Goal: Complete application form: Complete application form

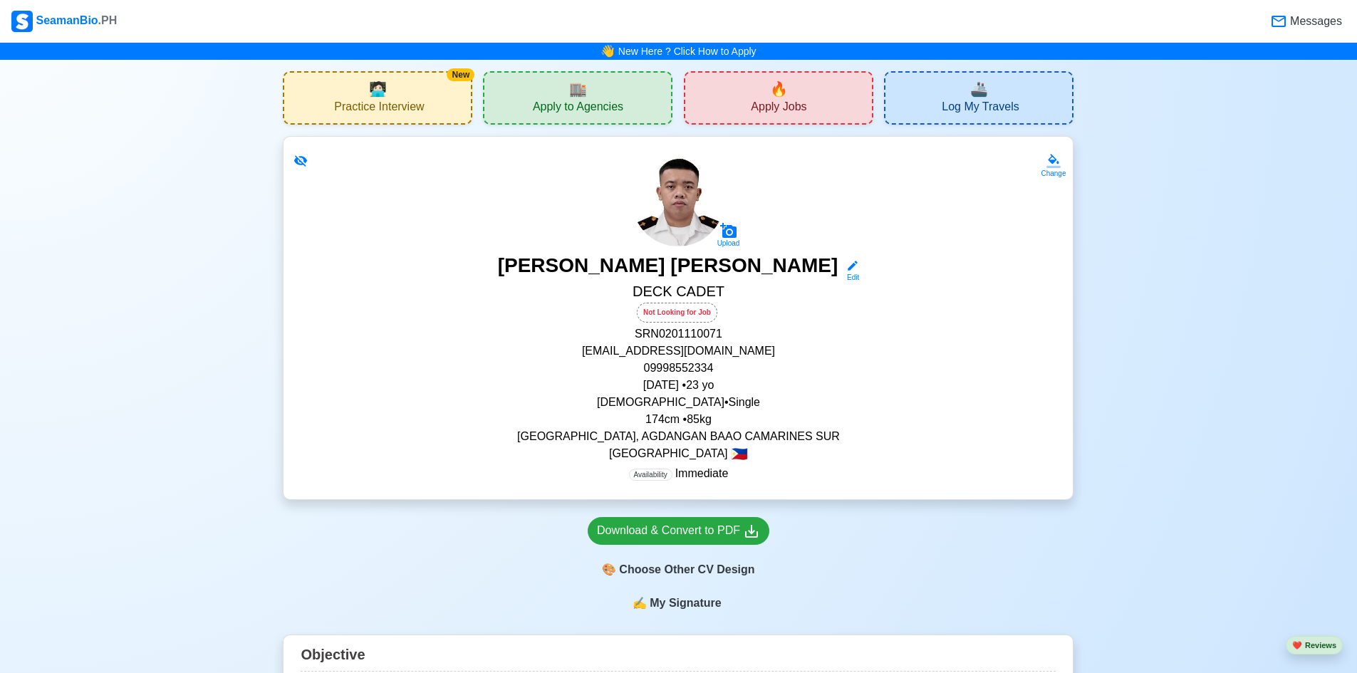
click at [564, 88] on div "🏬 Apply to Agencies" at bounding box center [577, 97] width 189 height 53
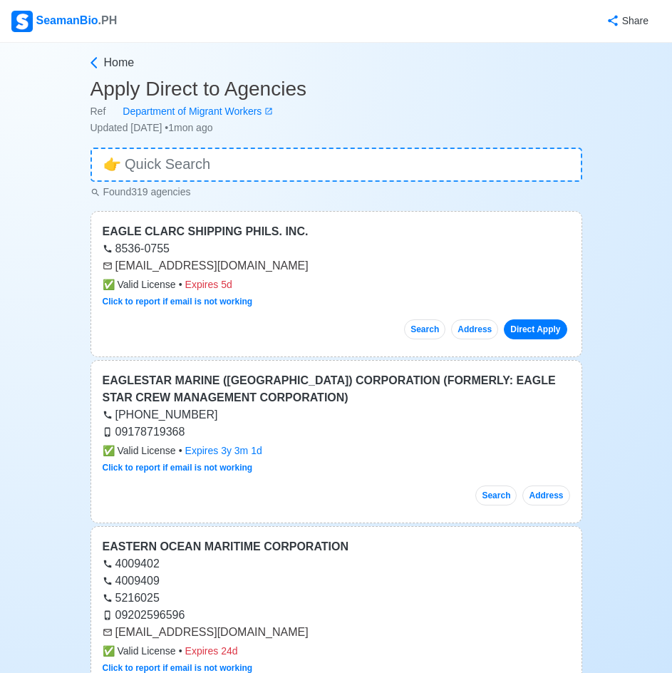
click at [47, 24] on div "SeamanBio .PH" at bounding box center [63, 21] width 105 height 21
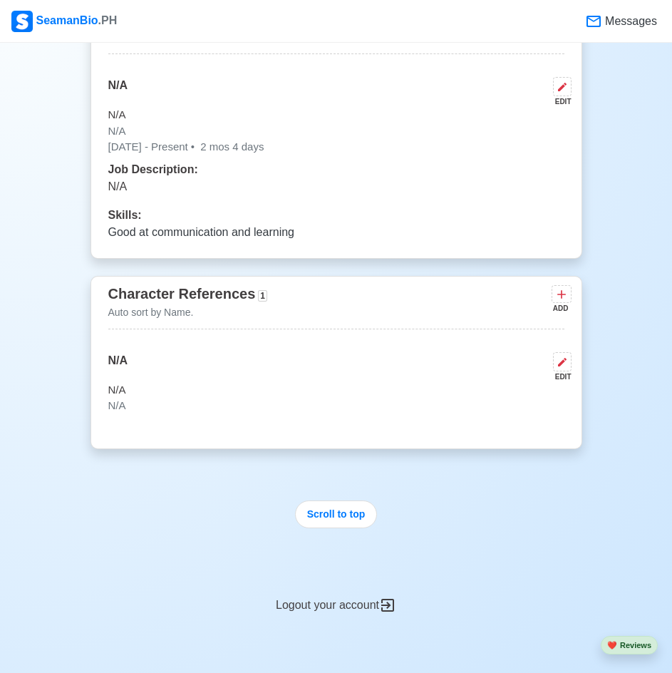
scroll to position [3348, 0]
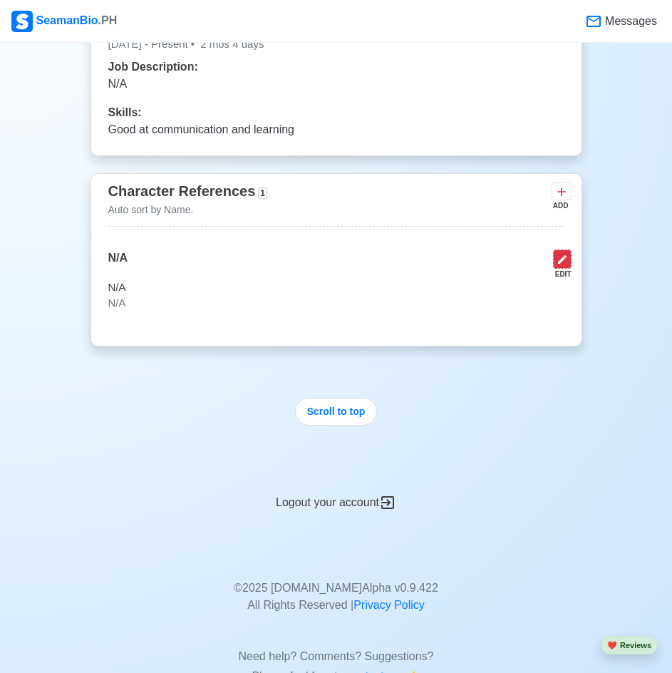
click at [562, 263] on icon at bounding box center [561, 259] width 11 height 11
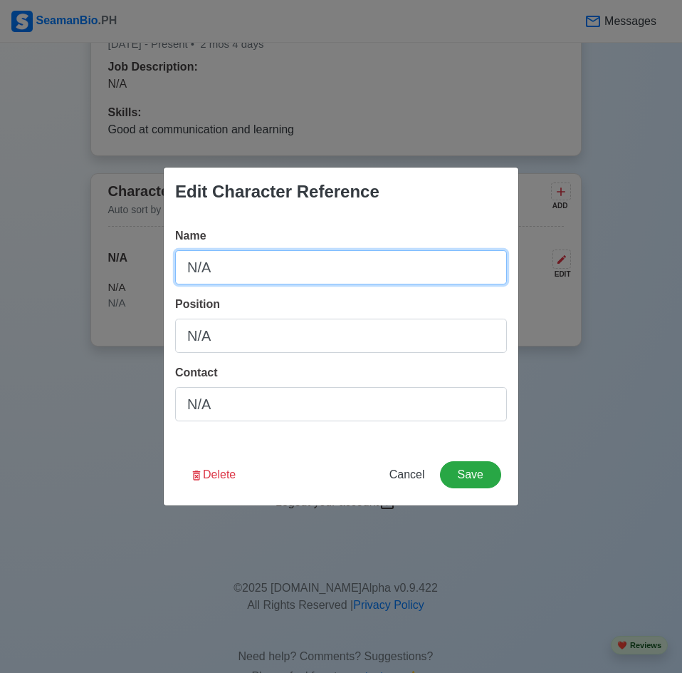
click at [326, 253] on input "N/A" at bounding box center [341, 267] width 332 height 34
type input "[PERSON_NAME]"
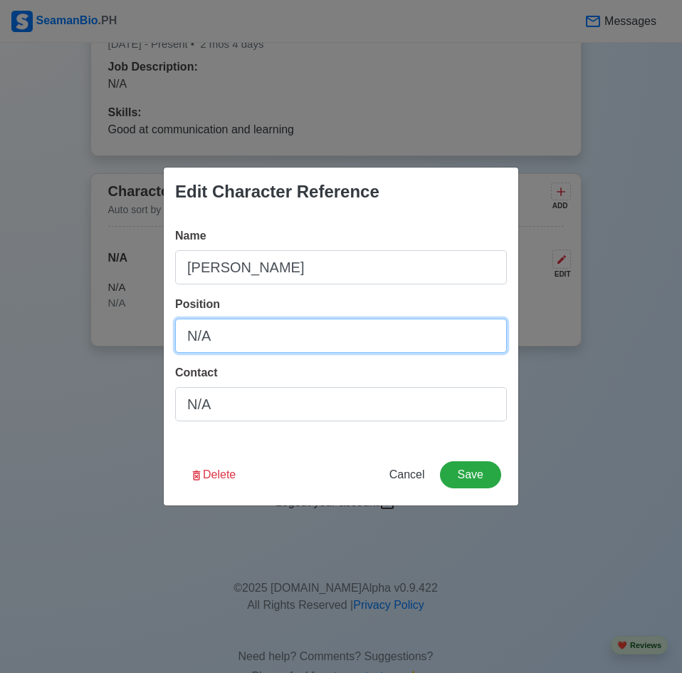
click at [279, 338] on input "N/A" at bounding box center [341, 335] width 332 height 34
type input "N"
type input "FATHER"
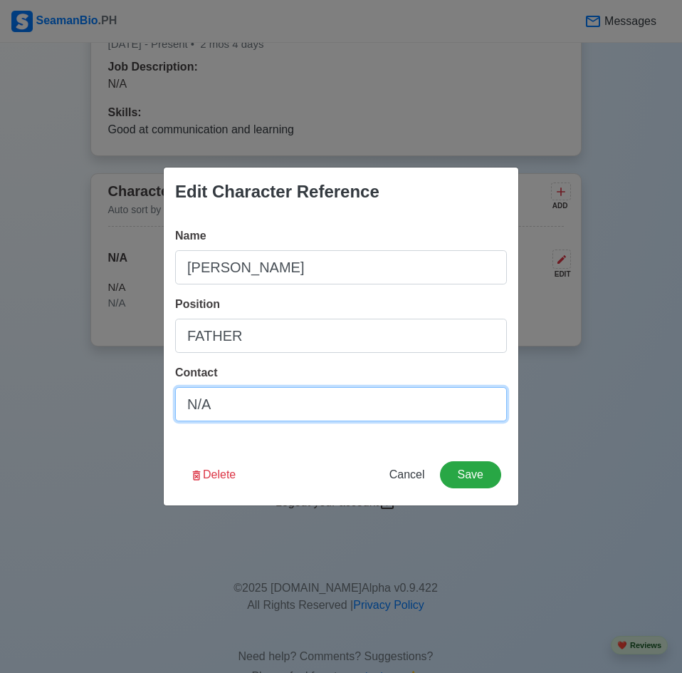
click at [279, 403] on input "N/A" at bounding box center [341, 404] width 332 height 34
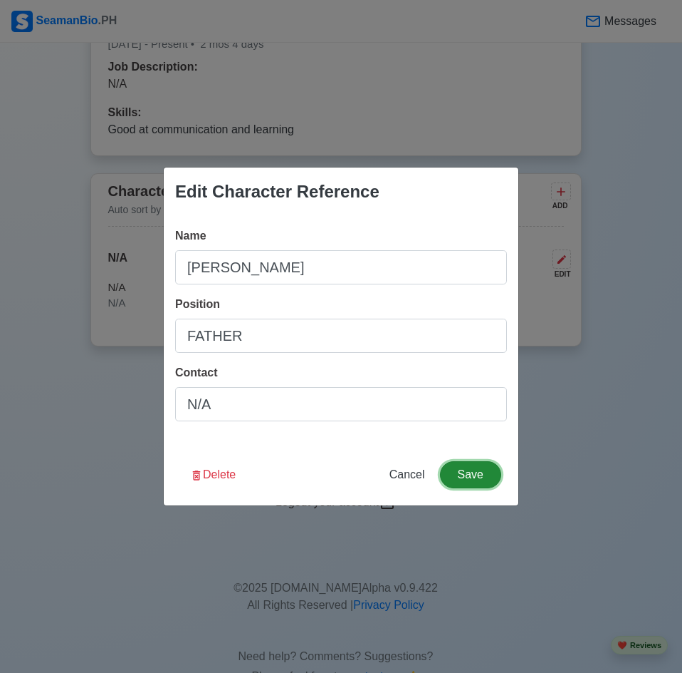
click at [462, 476] on button "Save" at bounding box center [470, 474] width 61 height 27
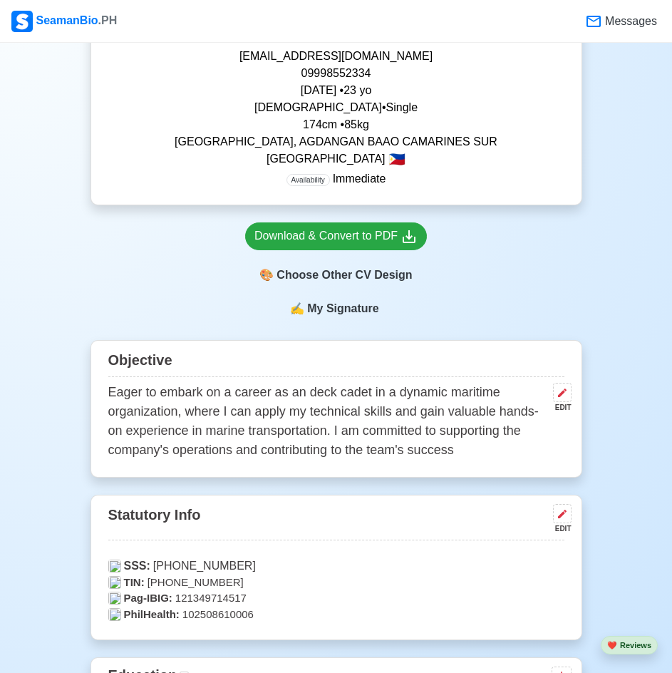
scroll to position [0, 0]
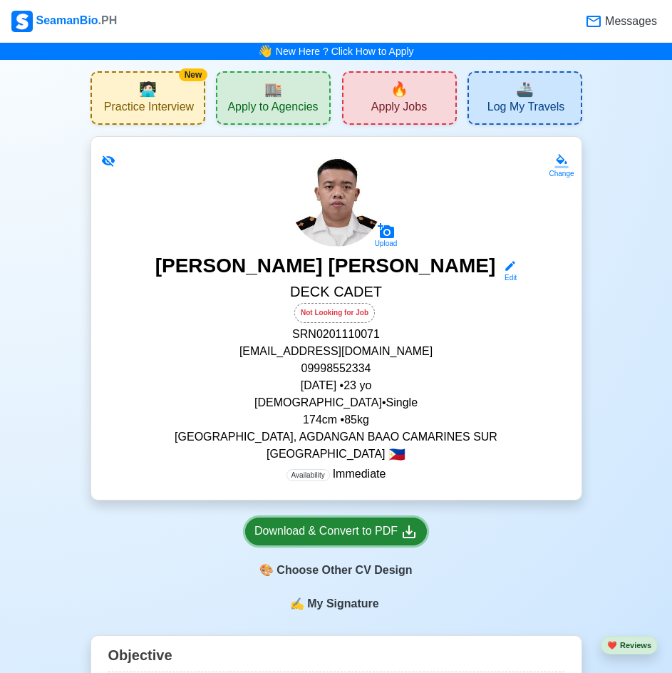
click at [328, 529] on div "Download & Convert to PDF" at bounding box center [335, 531] width 163 height 18
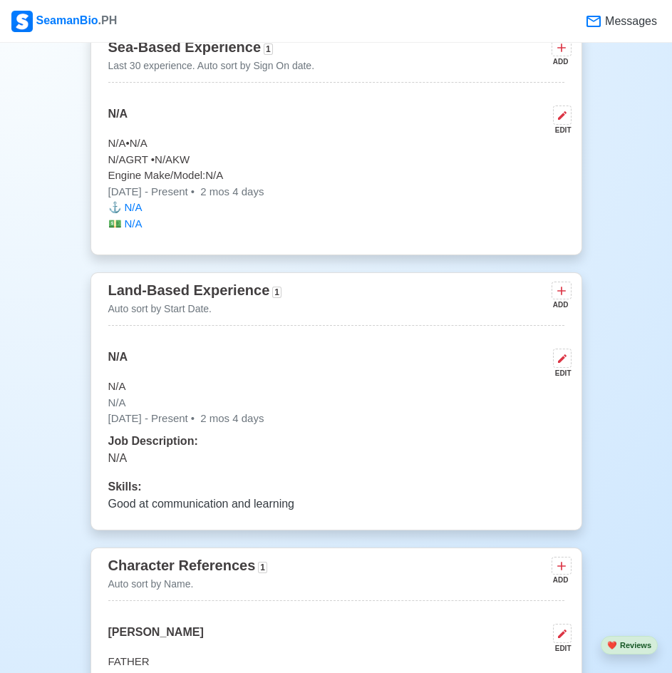
scroll to position [3206, 0]
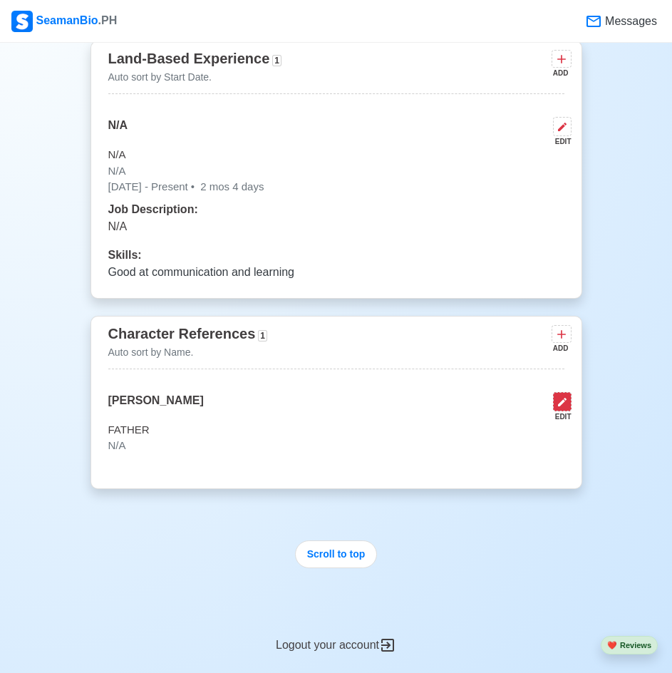
click at [567, 407] on icon at bounding box center [561, 401] width 11 height 11
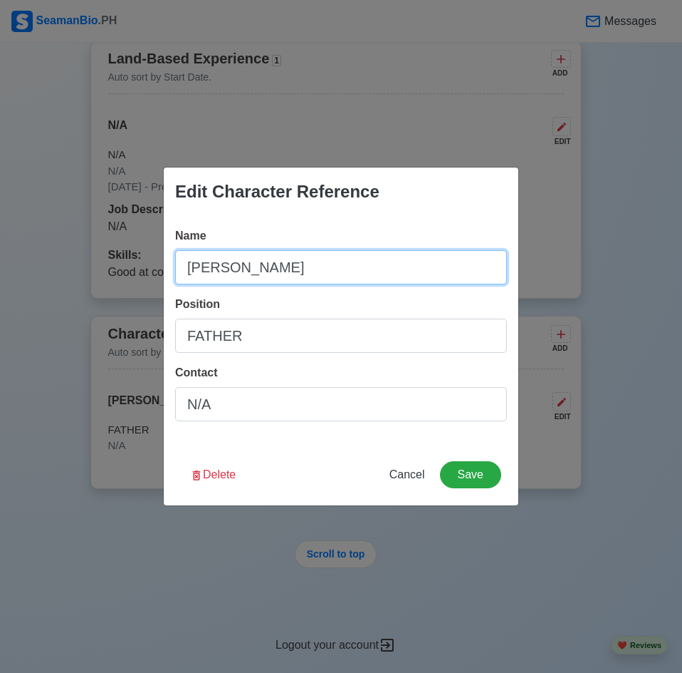
click at [348, 254] on input "[PERSON_NAME]" at bounding box center [341, 267] width 332 height 34
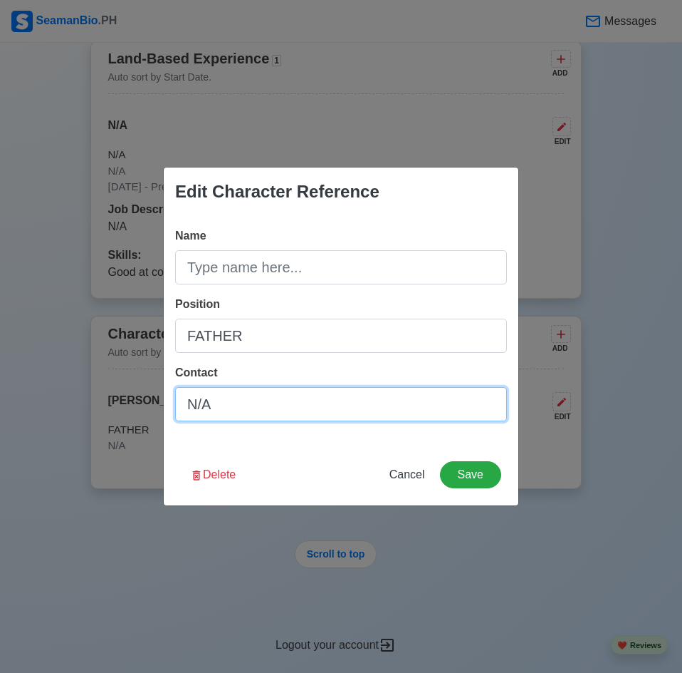
drag, startPoint x: 222, startPoint y: 405, endPoint x: 181, endPoint y: 405, distance: 41.3
click at [181, 405] on input "N/A" at bounding box center [341, 404] width 332 height 34
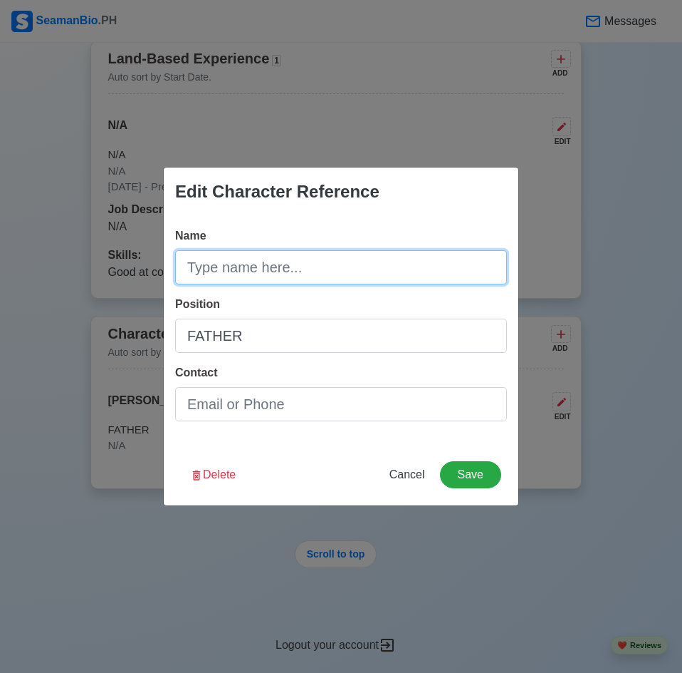
click at [261, 268] on input "Name" at bounding box center [341, 267] width 332 height 34
paste input "N/A"
type input "N/A"
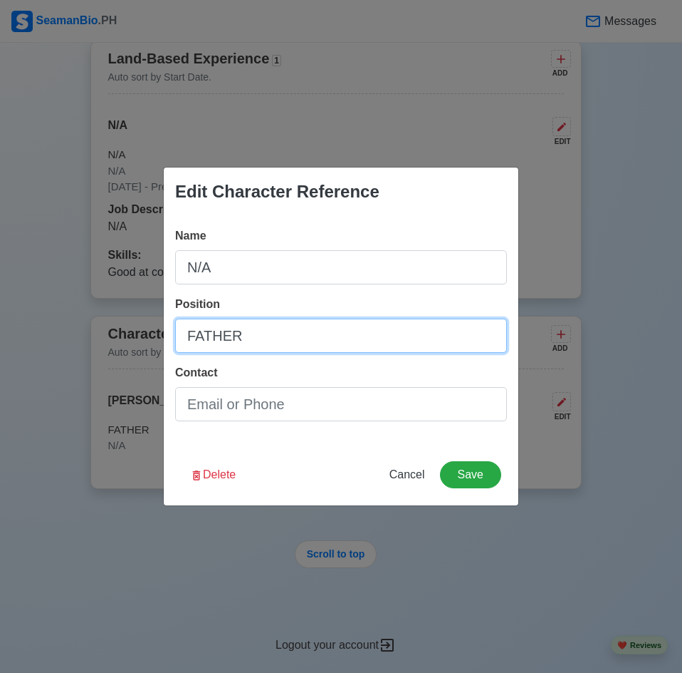
click at [257, 339] on input "FATHER" at bounding box center [341, 335] width 332 height 34
click at [257, 340] on input "FATHER" at bounding box center [341, 335] width 332 height 34
paste input "N/A"
type input "N/A"
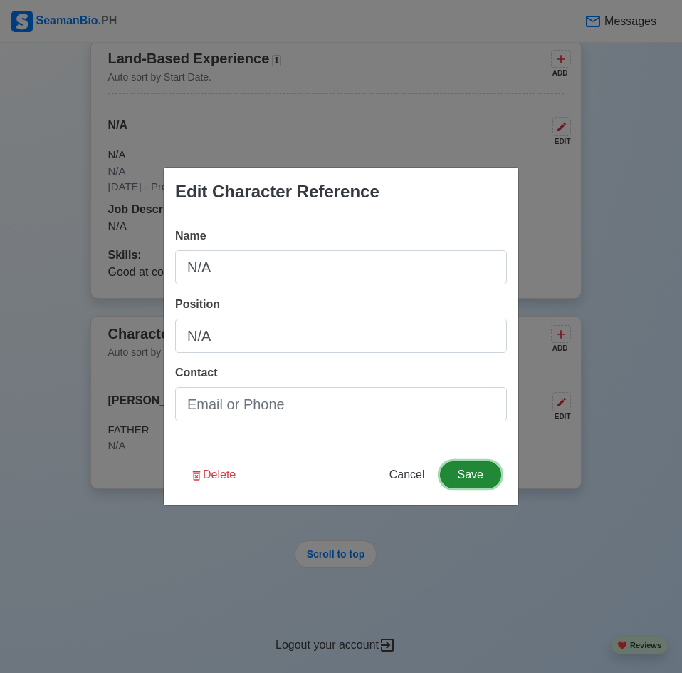
click at [487, 481] on button "Save" at bounding box center [470, 474] width 61 height 27
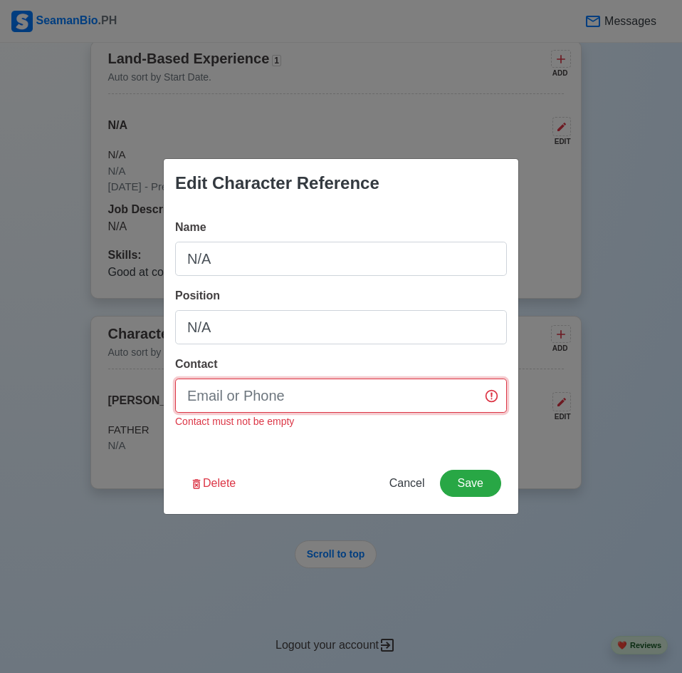
click at [396, 395] on input "Contact" at bounding box center [341, 395] width 332 height 34
paste input "N/A"
type input "N/A"
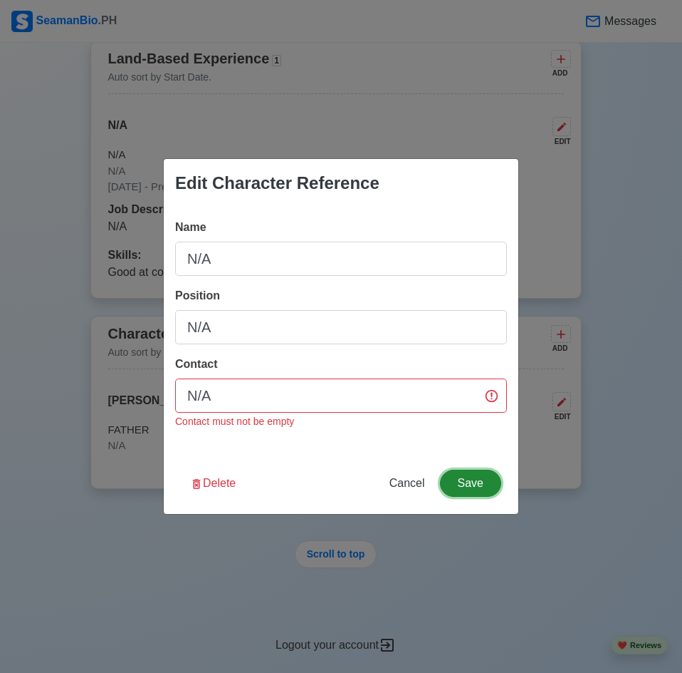
click at [477, 489] on button "Save" at bounding box center [470, 482] width 61 height 27
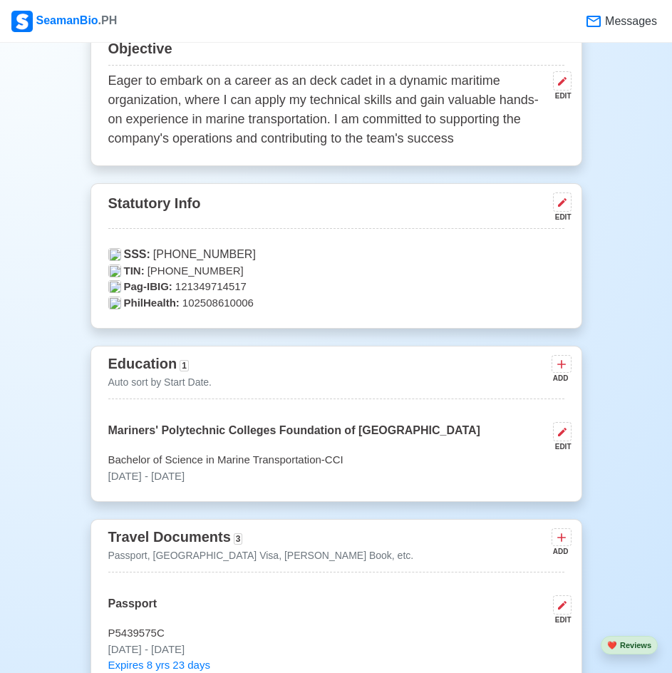
scroll to position [570, 0]
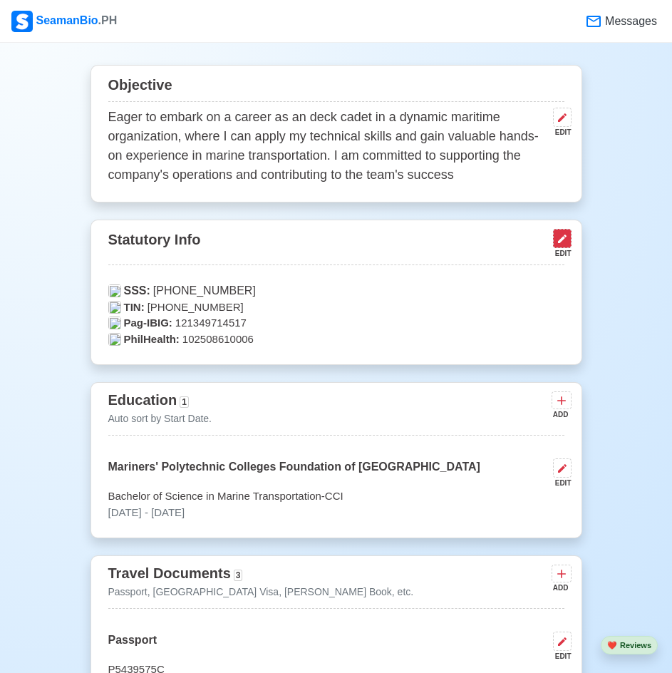
click at [561, 244] on icon at bounding box center [561, 238] width 11 height 11
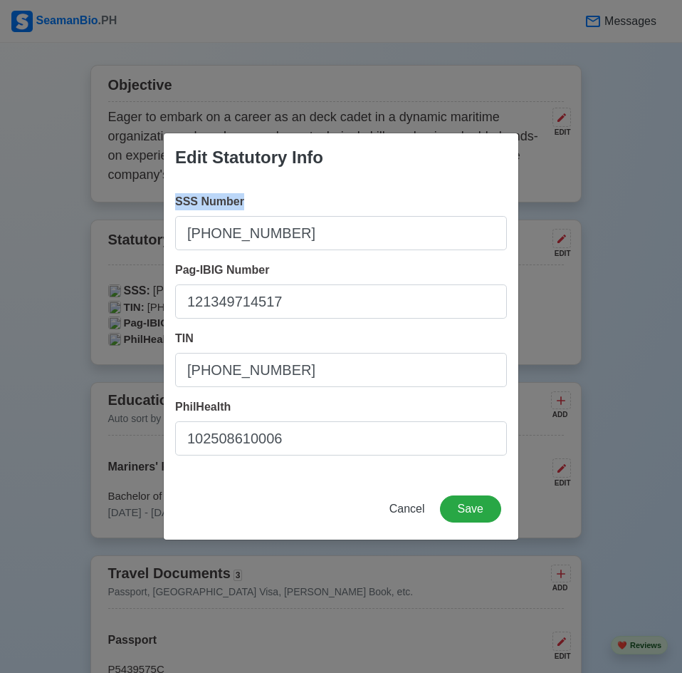
drag, startPoint x: 251, startPoint y: 199, endPoint x: 175, endPoint y: 196, distance: 77.0
click at [175, 196] on div "SSS Number [PHONE_NUMBER] Pag-IBIG Number 121349714517 TIN [PHONE_NUMBER] PhilH…" at bounding box center [341, 330] width 355 height 296
click at [635, 237] on div "Edit Statutory Info SSS Number [PHONE_NUMBER] Pag-IBIG Number 121349714517 TIN …" at bounding box center [341, 336] width 682 height 673
click at [420, 509] on span "Cancel" at bounding box center [408, 508] width 36 height 12
